Goal: Register for event/course

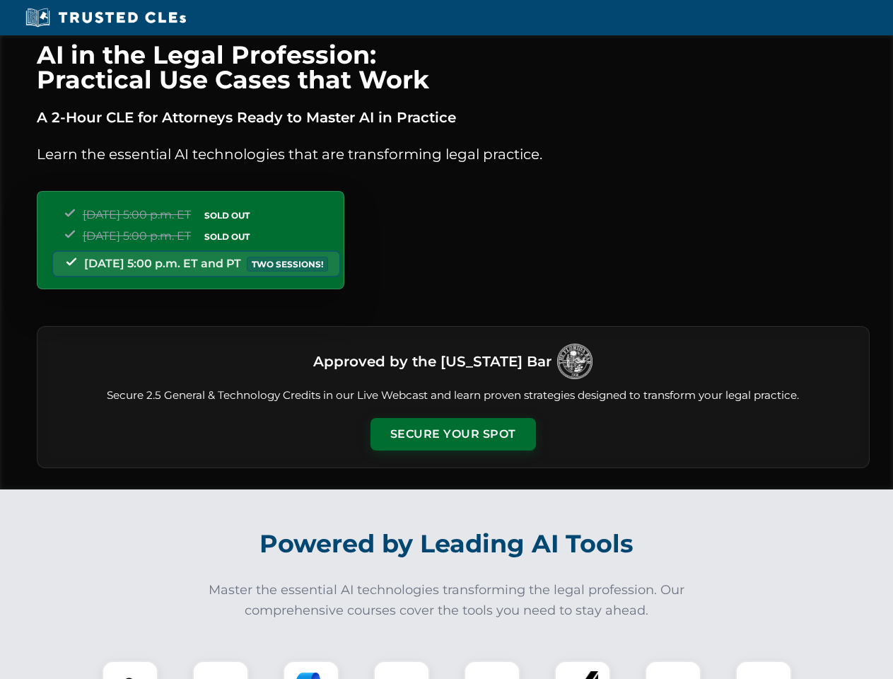
click at [453, 434] on button "Secure Your Spot" at bounding box center [453, 434] width 165 height 33
click at [130, 670] on img at bounding box center [130, 688] width 41 height 41
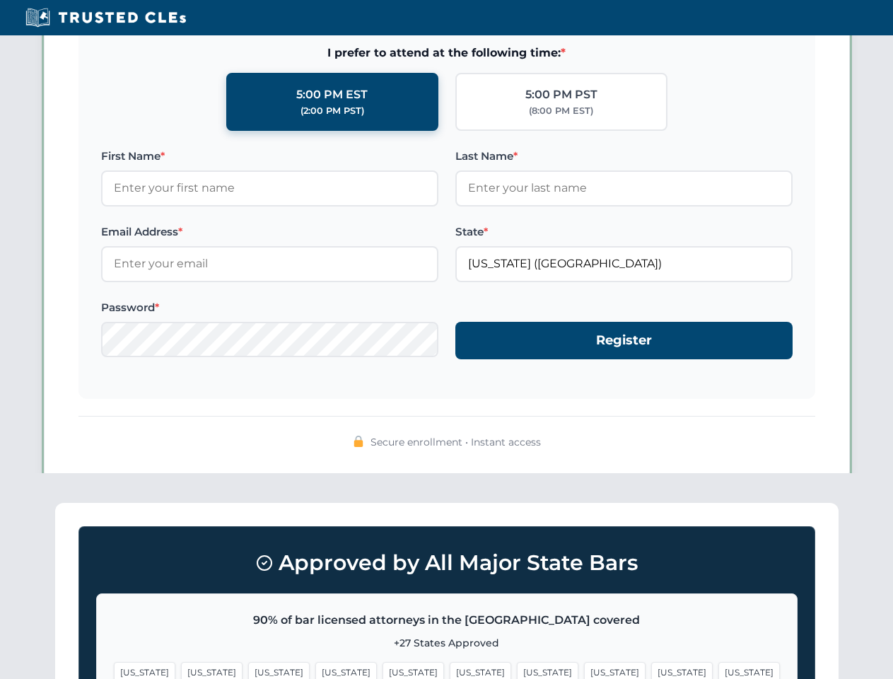
click at [517, 670] on span "[US_STATE]" at bounding box center [548, 672] width 62 height 21
click at [651, 670] on span "[US_STATE]" at bounding box center [682, 672] width 62 height 21
